Goal: Navigation & Orientation: Find specific page/section

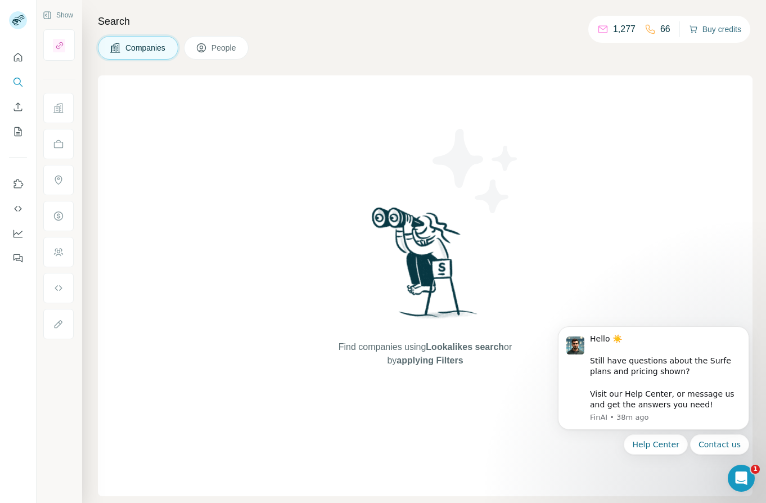
click at [713, 28] on button "Buy credits" at bounding box center [715, 29] width 52 height 16
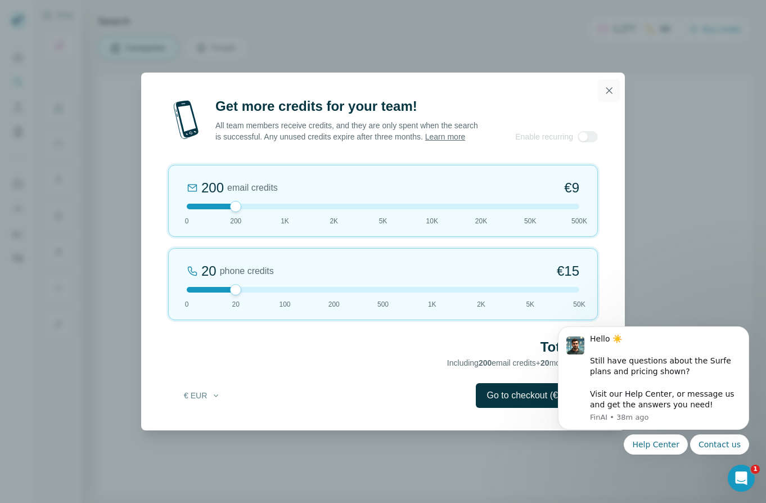
click at [607, 85] on icon "button" at bounding box center [609, 90] width 11 height 11
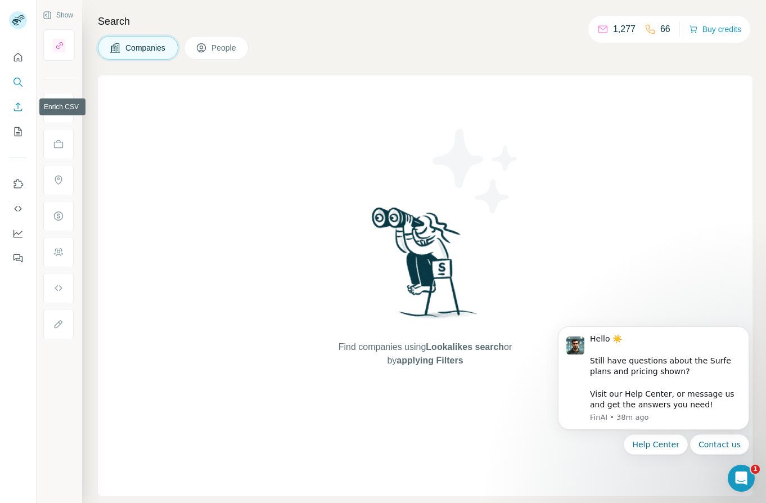
click at [19, 108] on icon "Enrich CSV" at bounding box center [17, 106] width 11 height 11
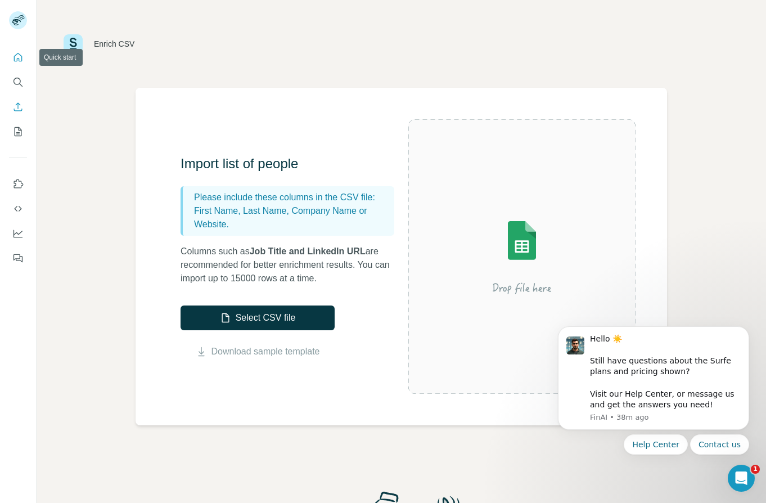
click at [19, 62] on icon "Quick start" at bounding box center [17, 57] width 11 height 11
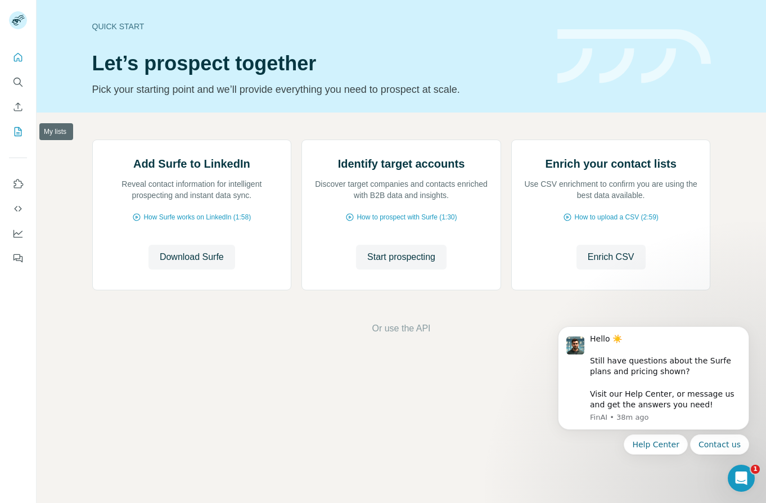
click at [19, 128] on icon "My lists" at bounding box center [19, 130] width 6 height 7
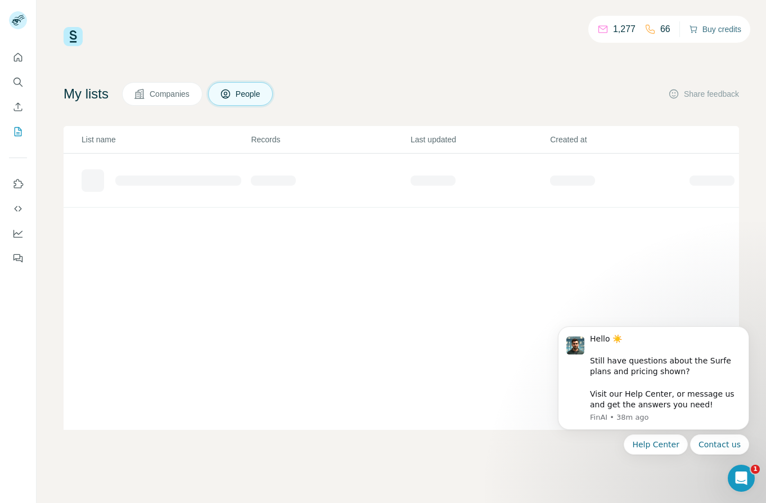
click at [702, 25] on button "Buy credits" at bounding box center [715, 29] width 52 height 16
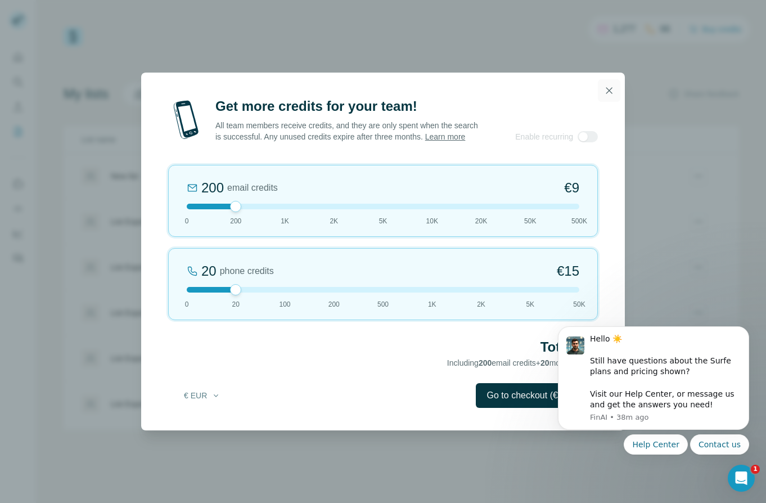
click at [607, 87] on icon "button" at bounding box center [610, 90] width 6 height 6
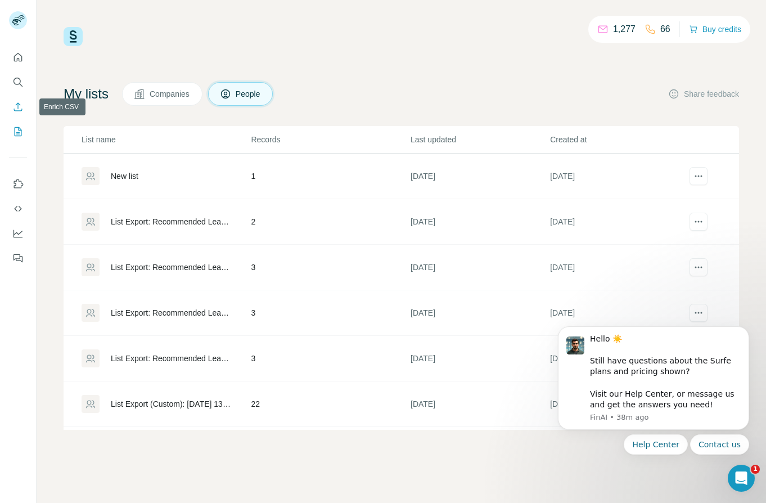
click at [18, 106] on icon "Enrich CSV" at bounding box center [17, 106] width 11 height 11
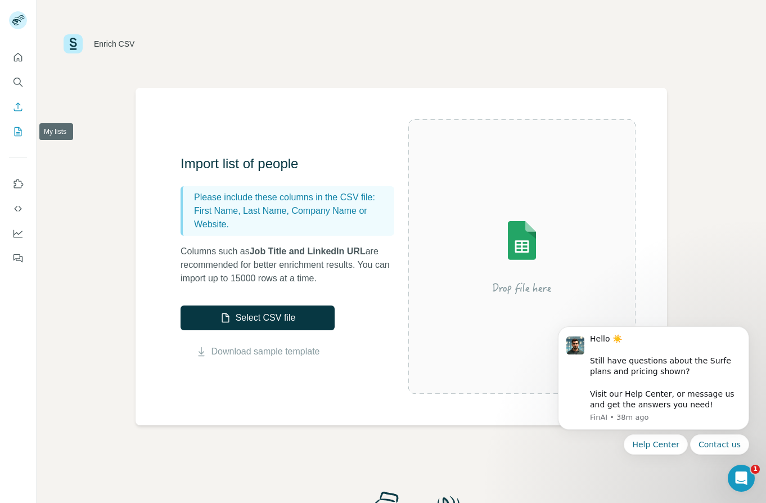
click at [17, 133] on icon "My lists" at bounding box center [17, 131] width 11 height 11
